Goal: Transaction & Acquisition: Purchase product/service

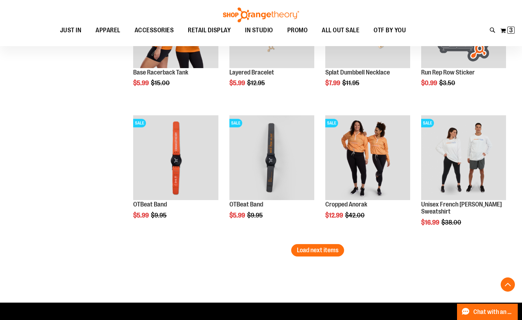
scroll to position [1091, 0]
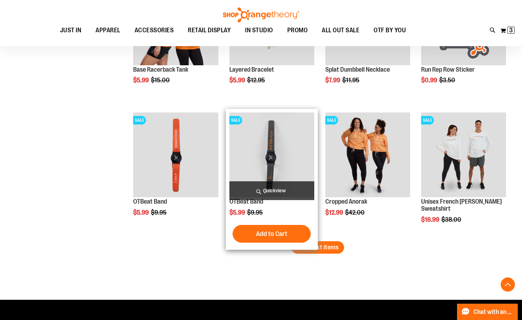
type input "**********"
click at [275, 189] on span "Quickview" at bounding box center [271, 190] width 85 height 19
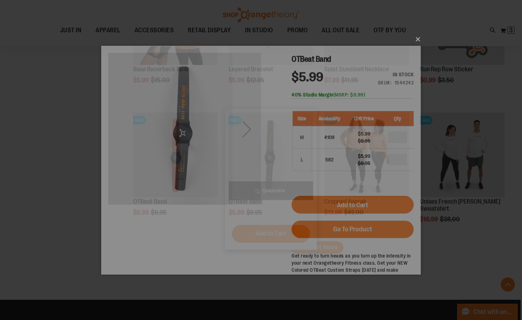
scroll to position [0, 0]
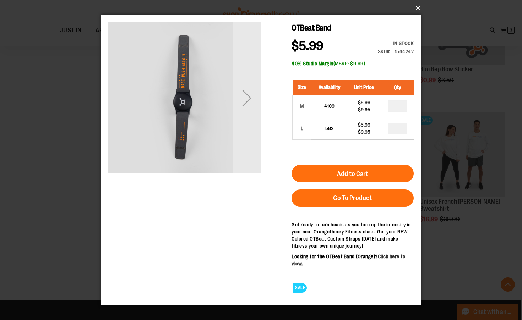
click at [417, 8] on button "×" at bounding box center [263, 8] width 320 height 16
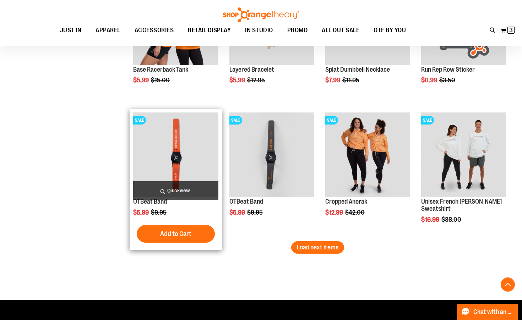
click at [179, 189] on span "Quickview" at bounding box center [175, 190] width 85 height 19
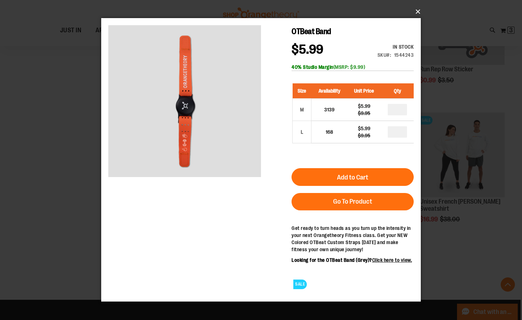
click at [417, 13] on button "×" at bounding box center [263, 12] width 320 height 16
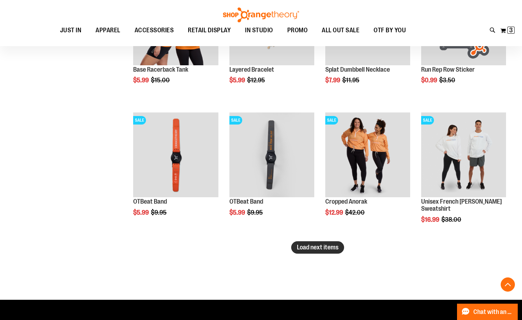
click at [308, 251] on span "Load next items" at bounding box center [318, 247] width 42 height 7
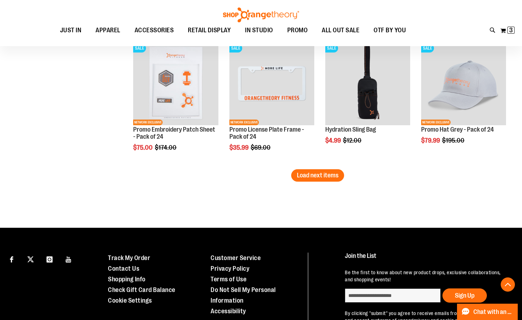
scroll to position [1570, 0]
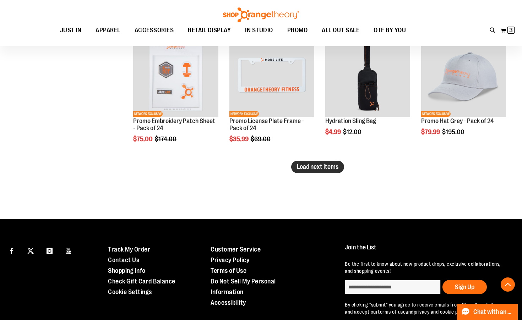
click at [306, 167] on span "Load next items" at bounding box center [318, 166] width 42 height 7
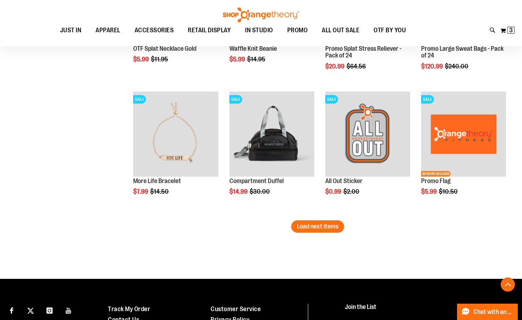
scroll to position [1908, 0]
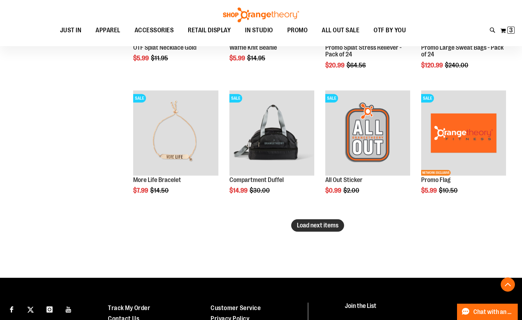
click at [313, 225] on span "Load next items" at bounding box center [318, 225] width 42 height 7
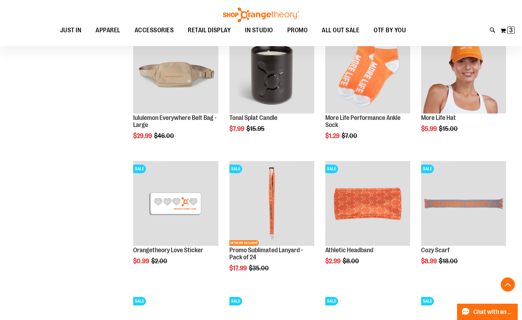
scroll to position [2105, 0]
